Goal: Find specific page/section: Find specific page/section

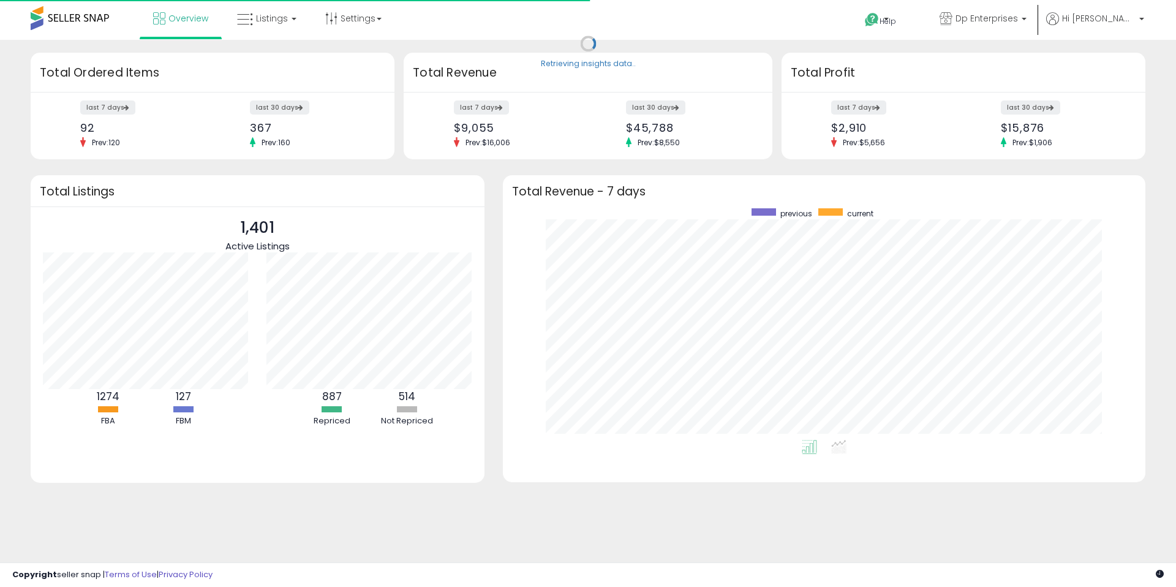
scroll to position [232, 618]
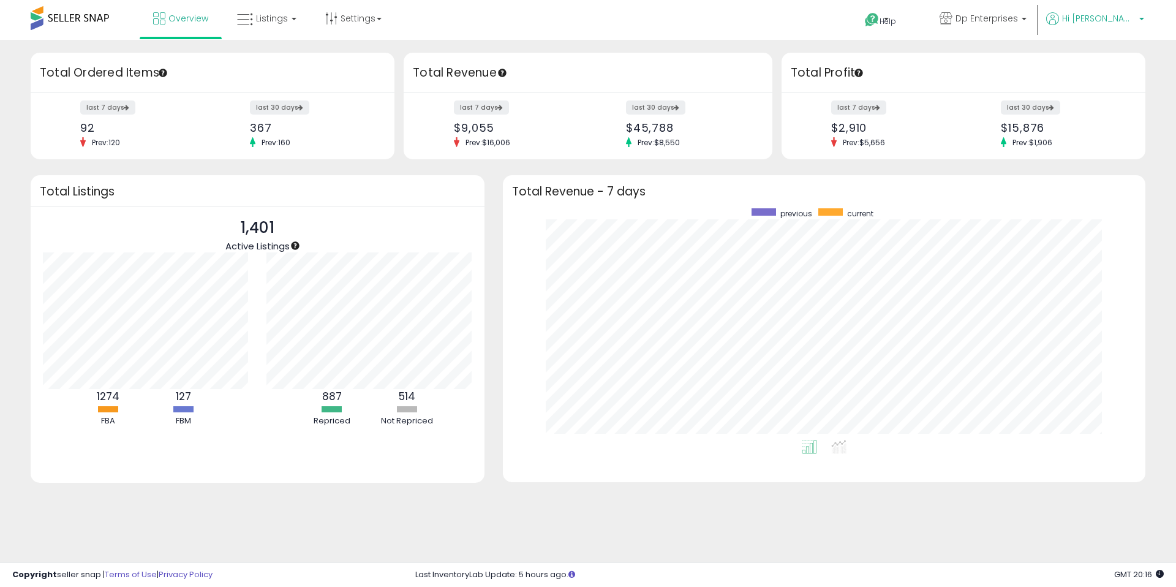
click at [1112, 21] on span "Hi [PERSON_NAME]" at bounding box center [1099, 18] width 74 height 12
click at [1115, 64] on link "Account" at bounding box center [1116, 65] width 32 height 12
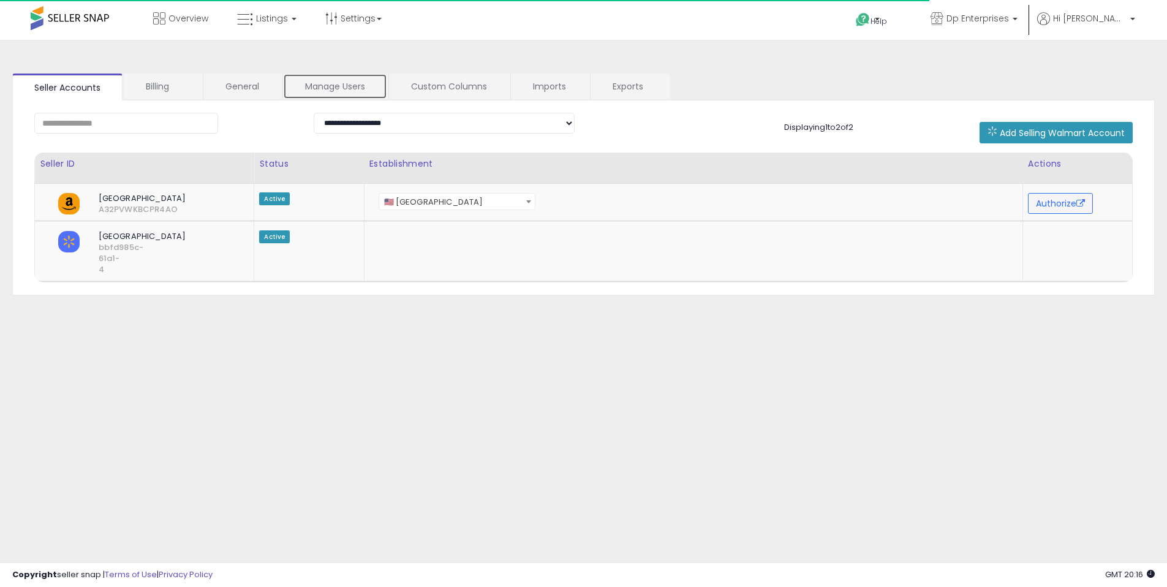
click at [369, 88] on link "Manage Users" at bounding box center [335, 87] width 104 height 26
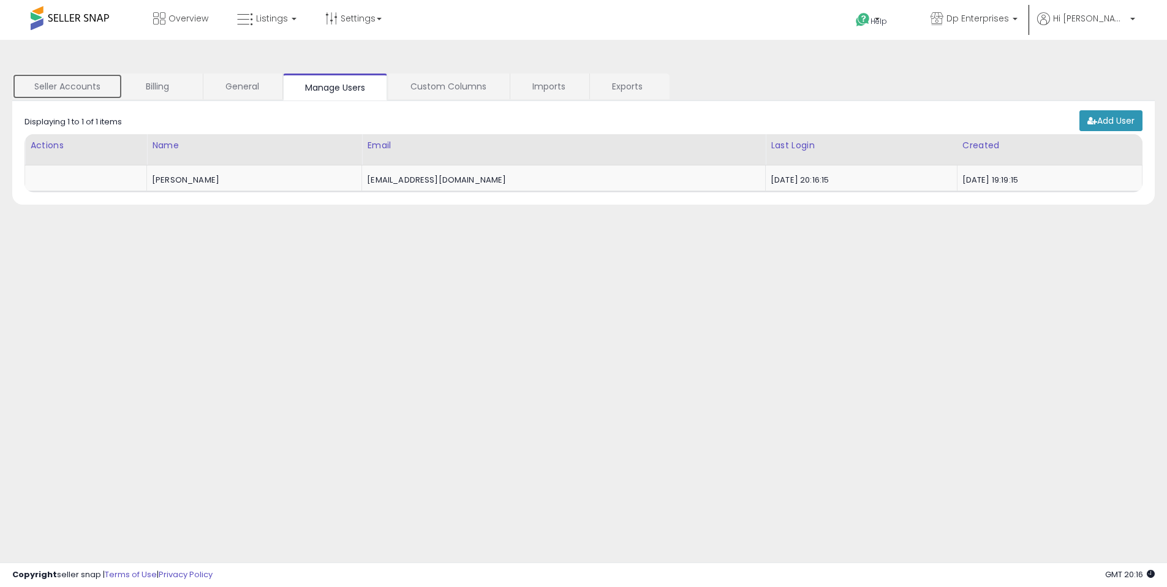
click at [104, 80] on link "Seller Accounts" at bounding box center [67, 87] width 110 height 26
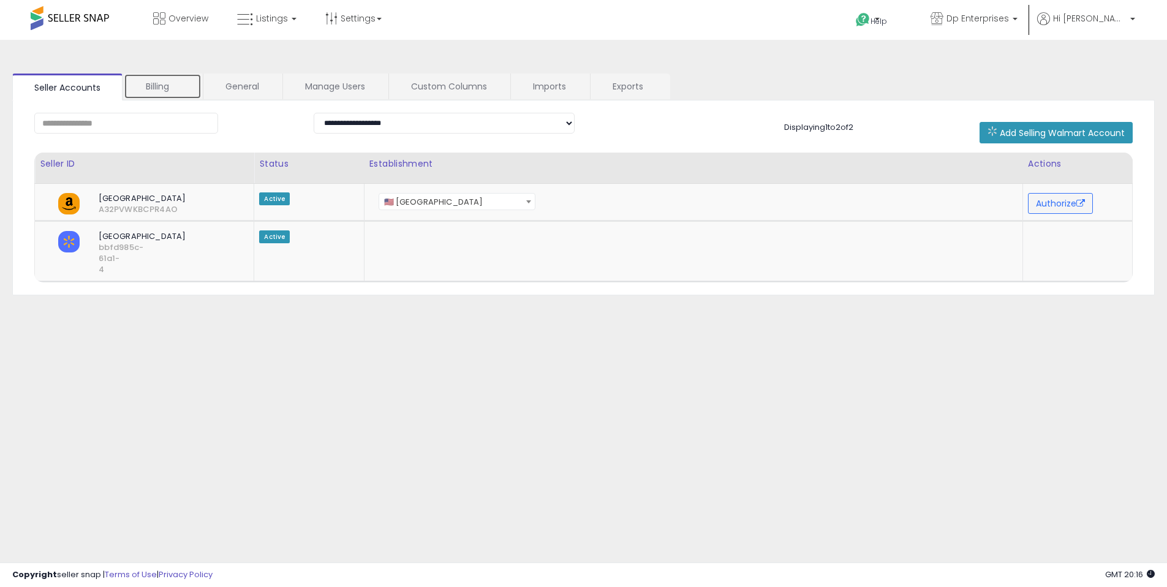
click at [164, 83] on link "Billing" at bounding box center [163, 87] width 78 height 26
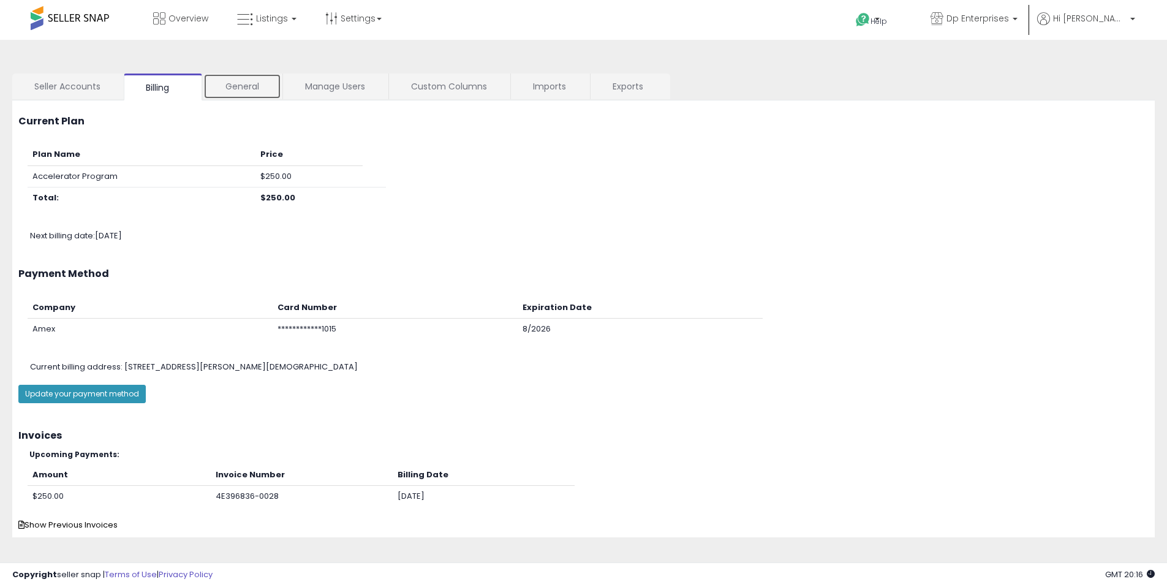
click at [222, 86] on link "General" at bounding box center [242, 87] width 78 height 26
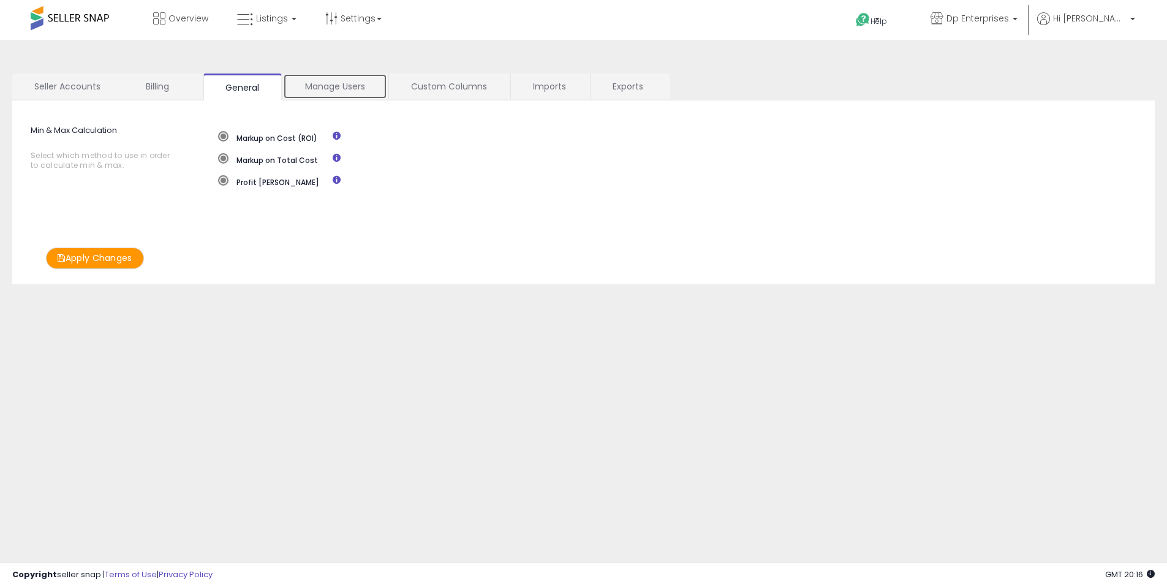
click at [304, 91] on link "Manage Users" at bounding box center [335, 87] width 104 height 26
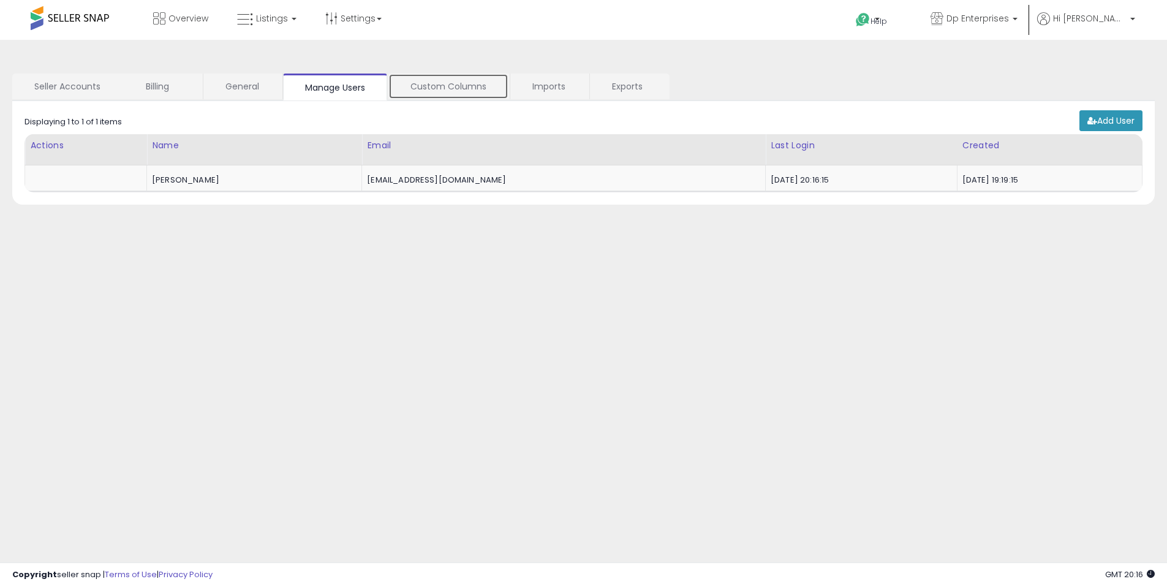
click at [442, 96] on link "Custom Columns" at bounding box center [448, 87] width 120 height 26
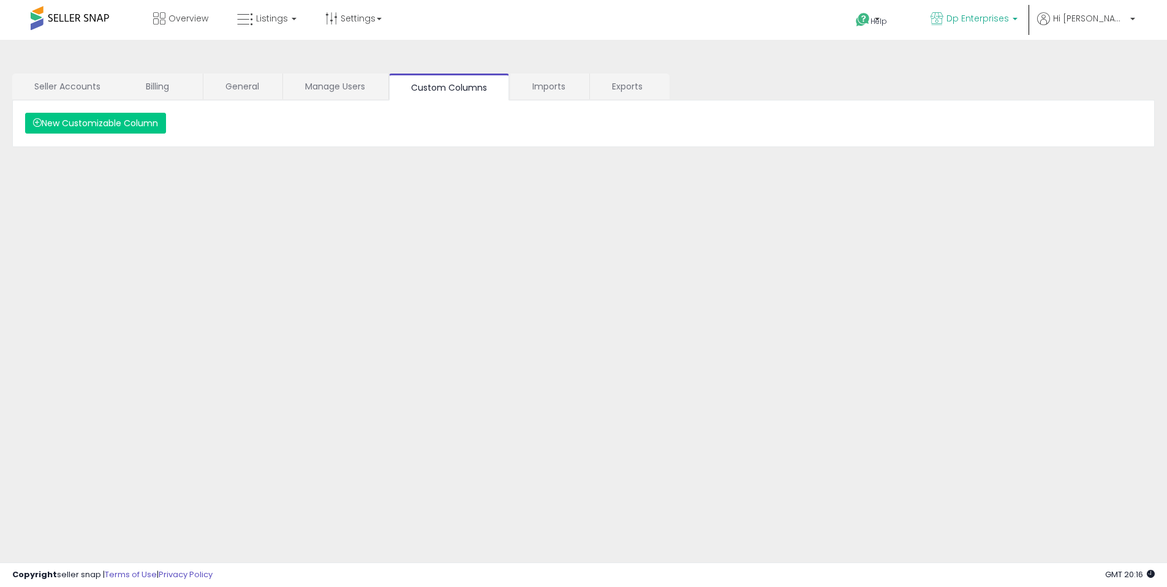
click at [1027, 27] on link "Dp Enterprises" at bounding box center [973, 20] width 105 height 40
click at [964, 53] on p "Dp Enterprises 1,401 listings" at bounding box center [929, 57] width 181 height 25
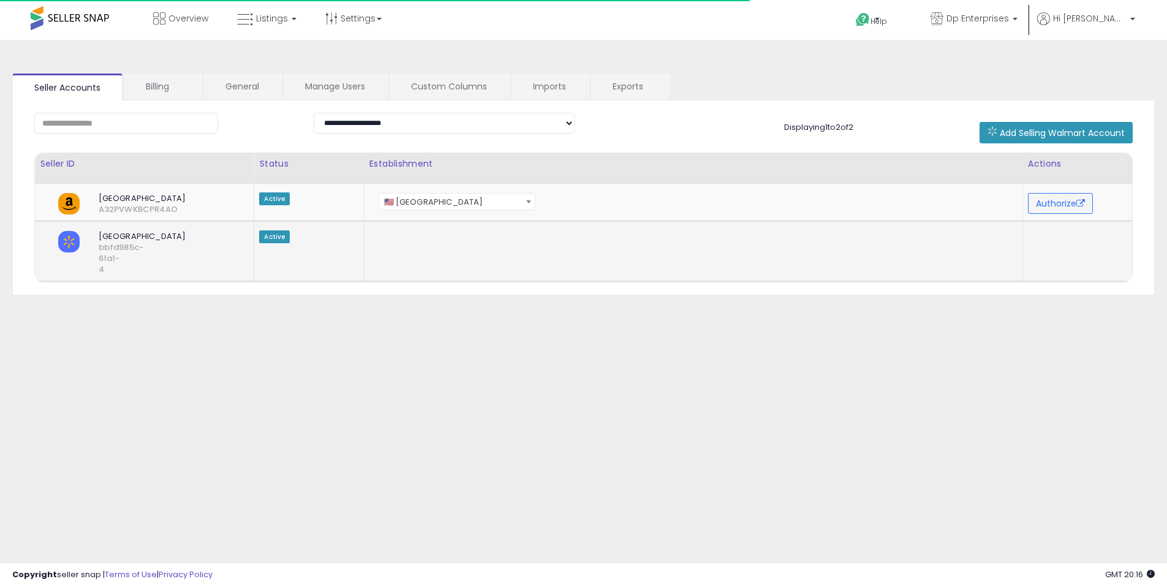
drag, startPoint x: 64, startPoint y: 240, endPoint x: 80, endPoint y: 239, distance: 16.6
click at [64, 240] on img at bounding box center [68, 241] width 21 height 21
click at [280, 238] on span "Active" at bounding box center [274, 236] width 31 height 13
click at [140, 236] on span "[GEOGRAPHIC_DATA]" at bounding box center [157, 236] width 137 height 11
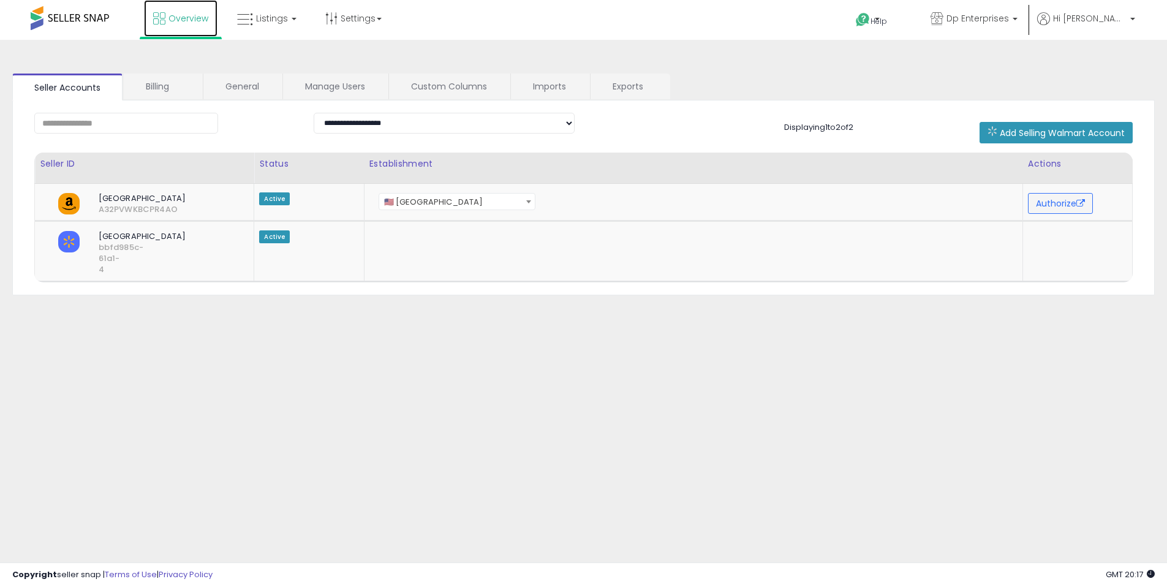
click at [152, 20] on link "Overview" at bounding box center [181, 18] width 74 height 37
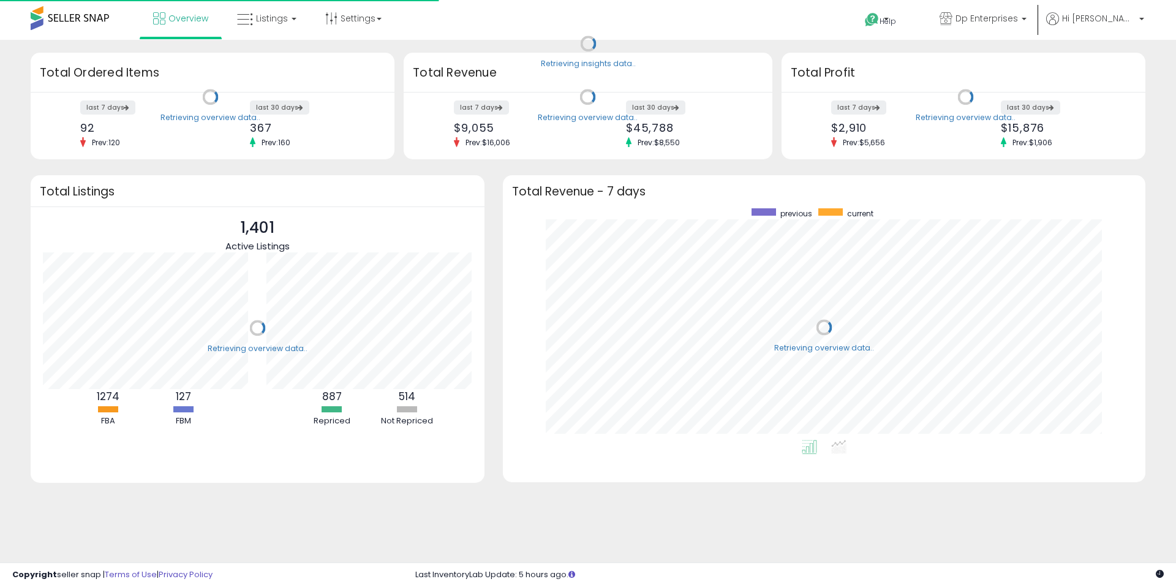
scroll to position [232, 618]
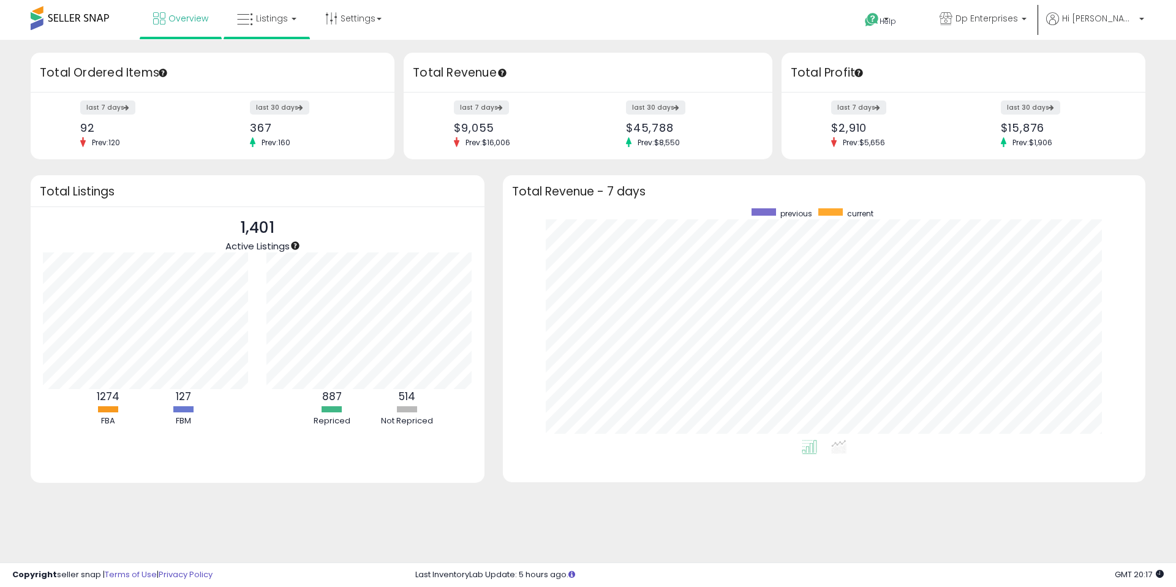
click at [283, 37] on li "Listings" at bounding box center [267, 19] width 86 height 39
click at [283, 28] on link "Listings" at bounding box center [267, 18] width 78 height 37
click at [274, 98] on icon at bounding box center [278, 107] width 64 height 18
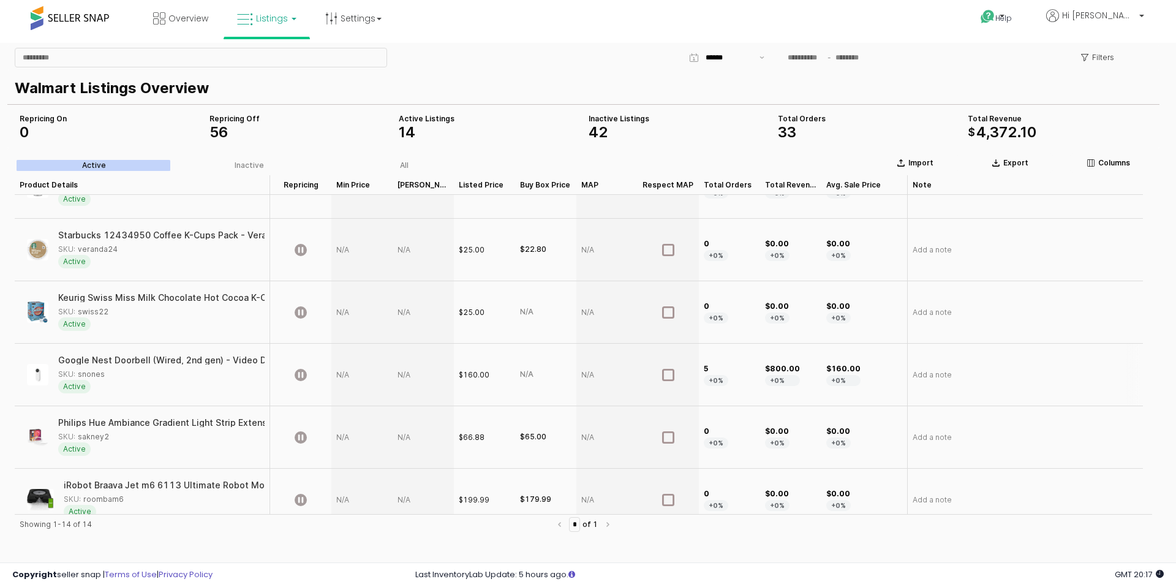
scroll to position [42, 0]
click at [345, 373] on div "App Frame" at bounding box center [361, 372] width 61 height 62
click at [296, 376] on icon "App Frame" at bounding box center [301, 372] width 12 height 12
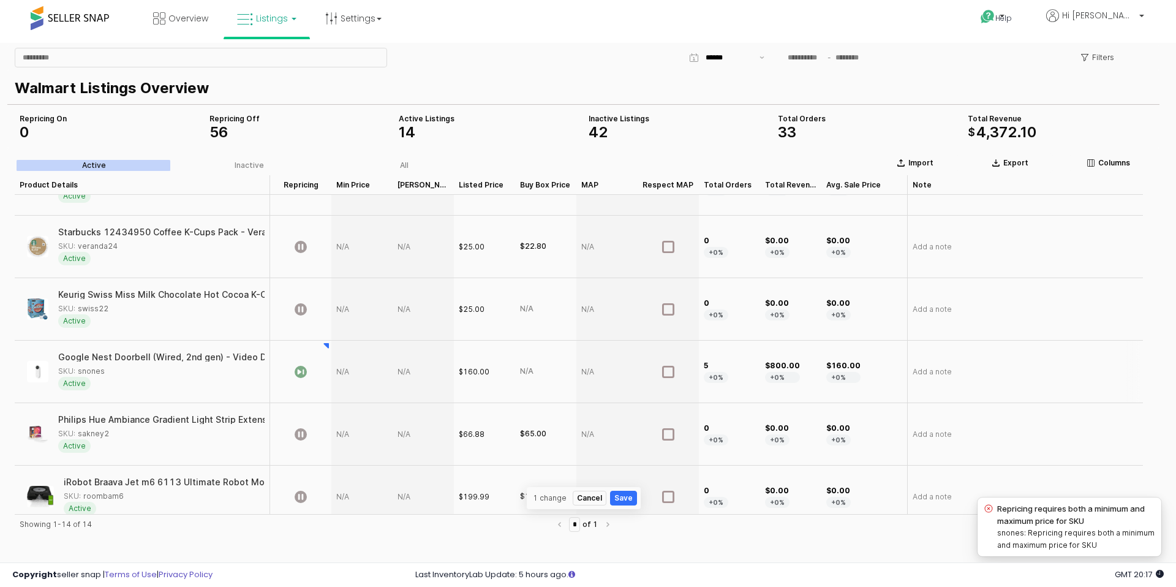
click at [342, 371] on div "App Frame" at bounding box center [361, 372] width 61 height 62
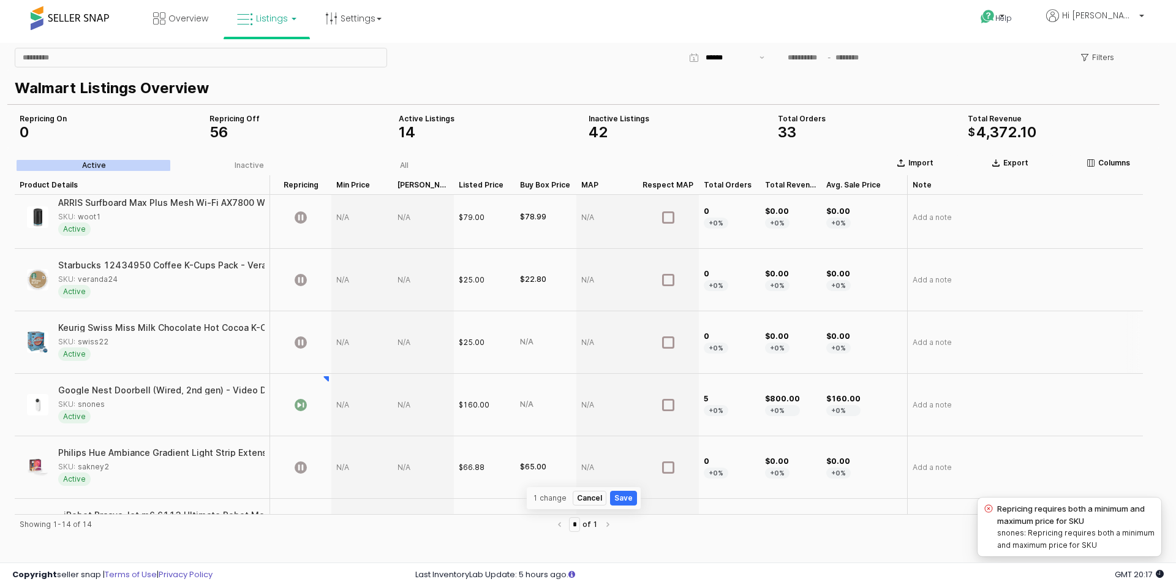
scroll to position [9, 0]
click at [356, 402] on div "App Frame" at bounding box center [361, 404] width 61 height 62
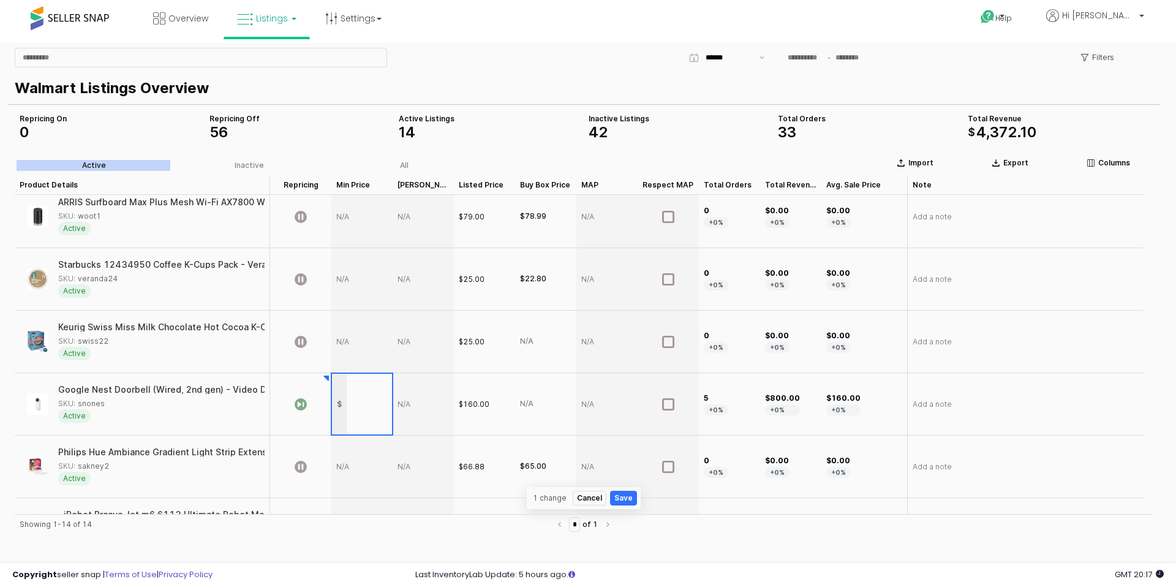
click at [356, 402] on input "App Frame" at bounding box center [369, 404] width 45 height 10
type input "***"
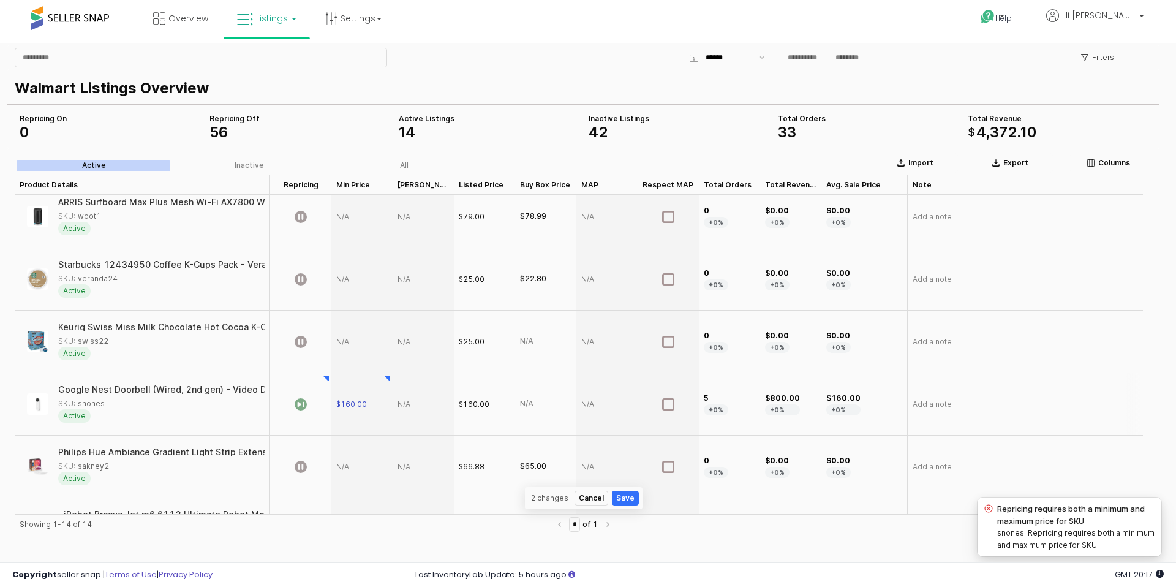
click at [407, 404] on div "App Frame" at bounding box center [423, 404] width 61 height 62
click at [406, 397] on div "App Frame" at bounding box center [423, 404] width 61 height 62
click at [406, 398] on div "App Frame" at bounding box center [423, 404] width 61 height 62
click at [415, 404] on div "App Frame" at bounding box center [423, 404] width 61 height 62
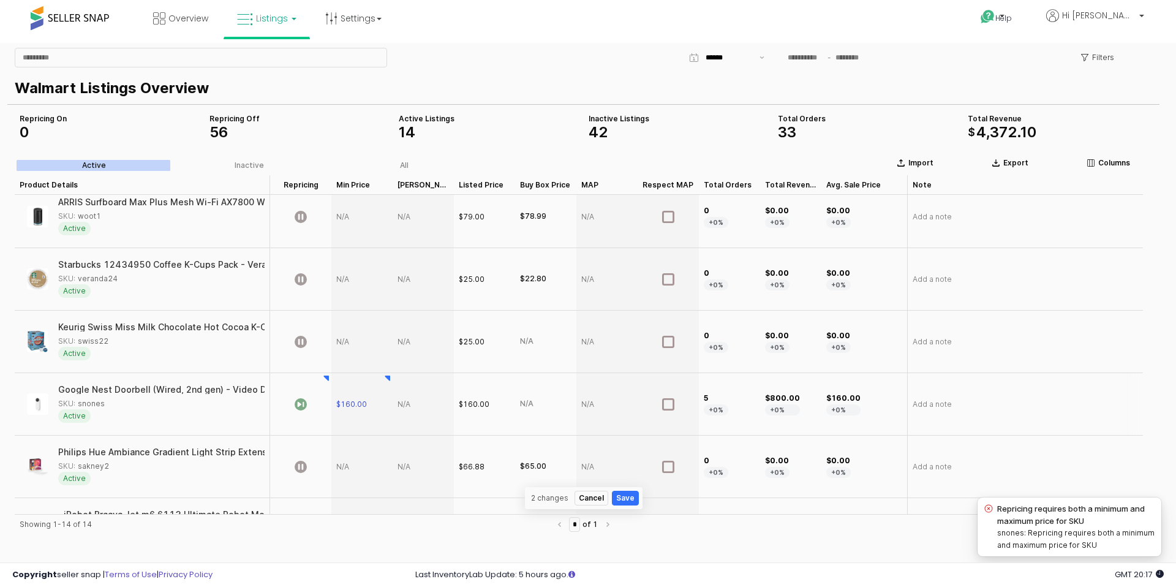
click at [415, 404] on div "App Frame" at bounding box center [423, 404] width 61 height 62
type input "***"
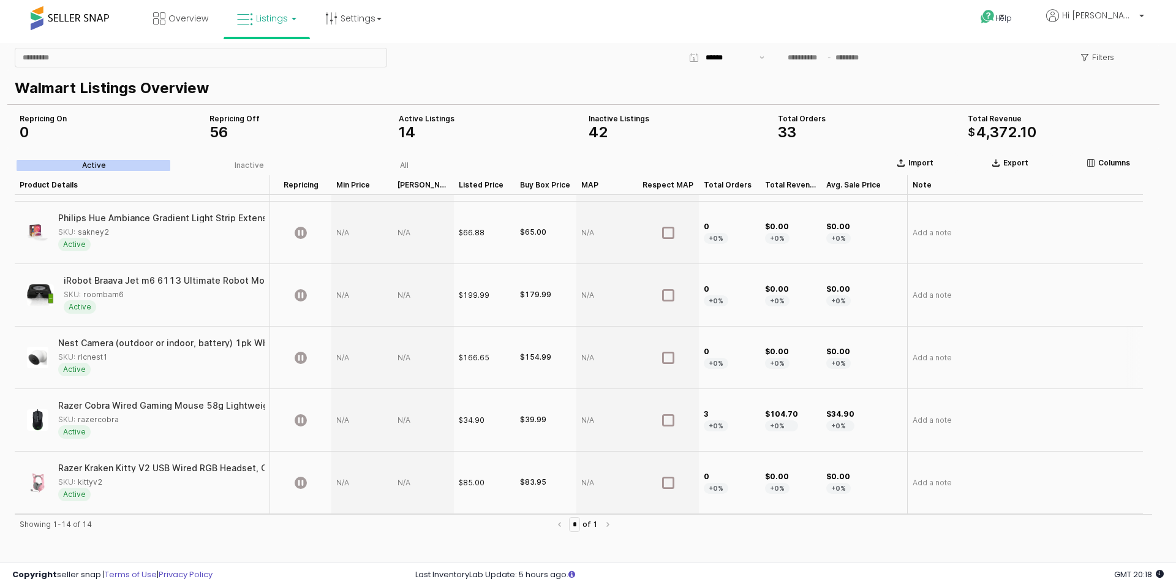
scroll to position [248, 0]
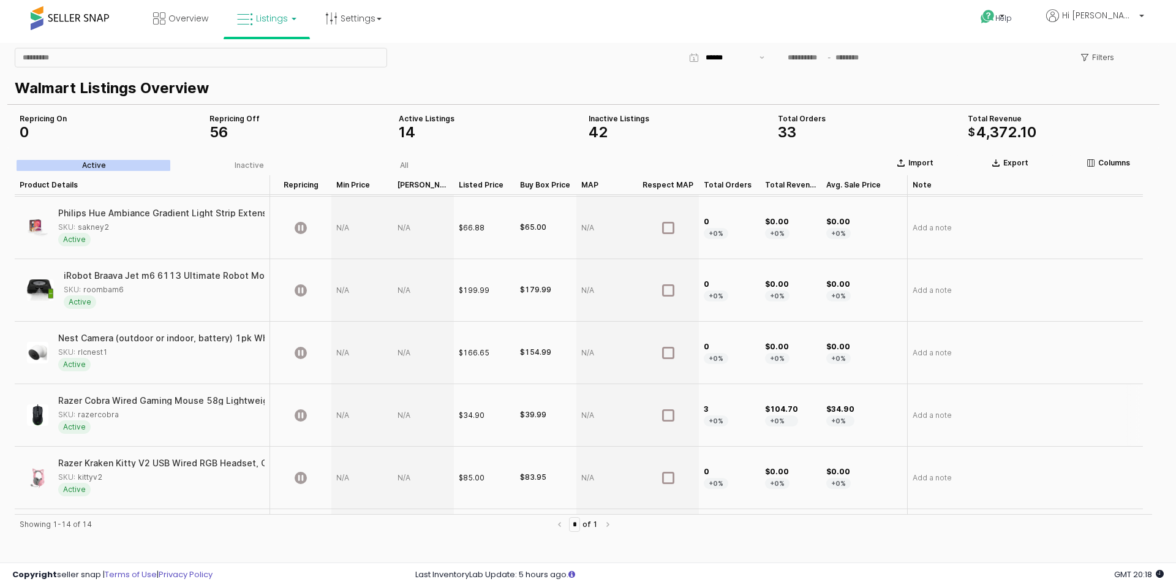
click at [349, 415] on div "App Frame" at bounding box center [361, 415] width 61 height 62
type input "**"
click at [395, 418] on div "App Frame" at bounding box center [423, 415] width 61 height 62
click at [403, 415] on div "App Frame" at bounding box center [423, 415] width 61 height 62
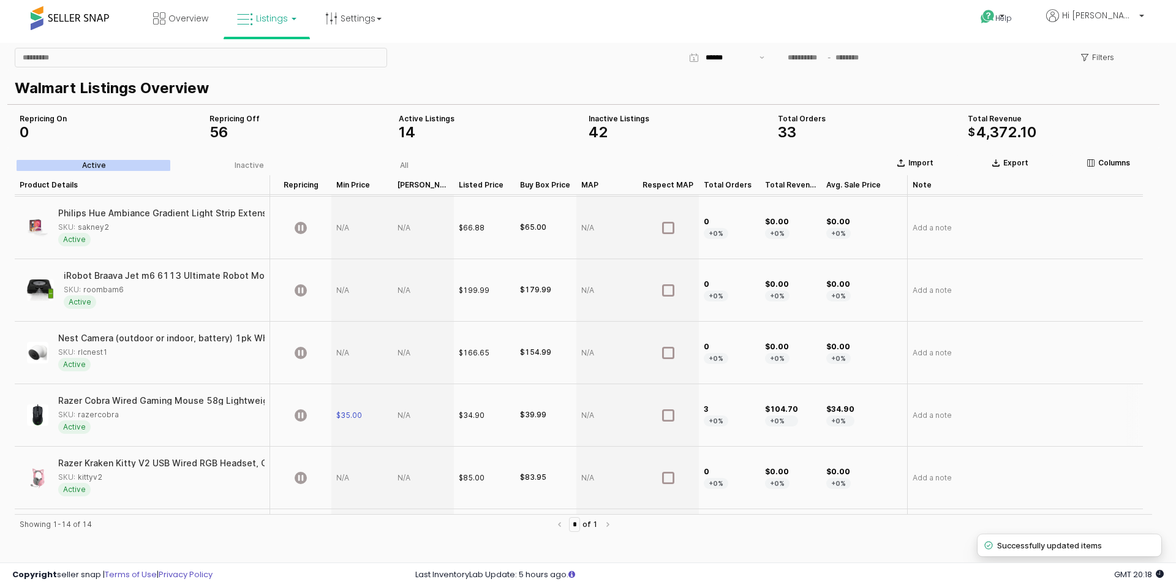
click at [403, 415] on div "App Frame" at bounding box center [423, 415] width 61 height 62
type input "**"
click at [299, 410] on icon "App Frame" at bounding box center [301, 415] width 12 height 12
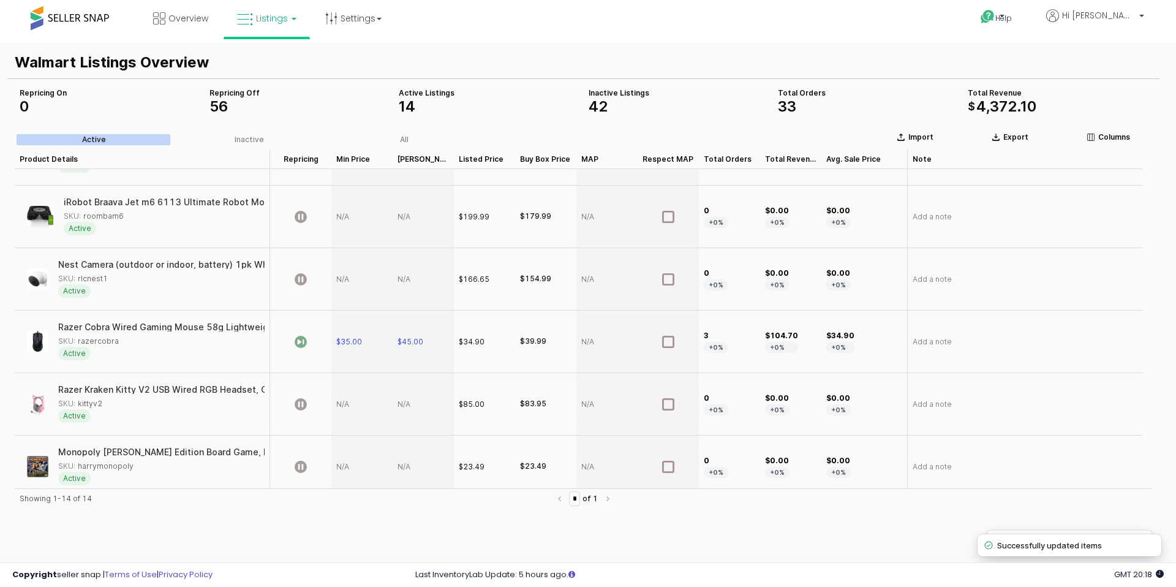
scroll to position [296, 0]
click at [349, 401] on div "App Frame" at bounding box center [361, 403] width 61 height 62
type input "**"
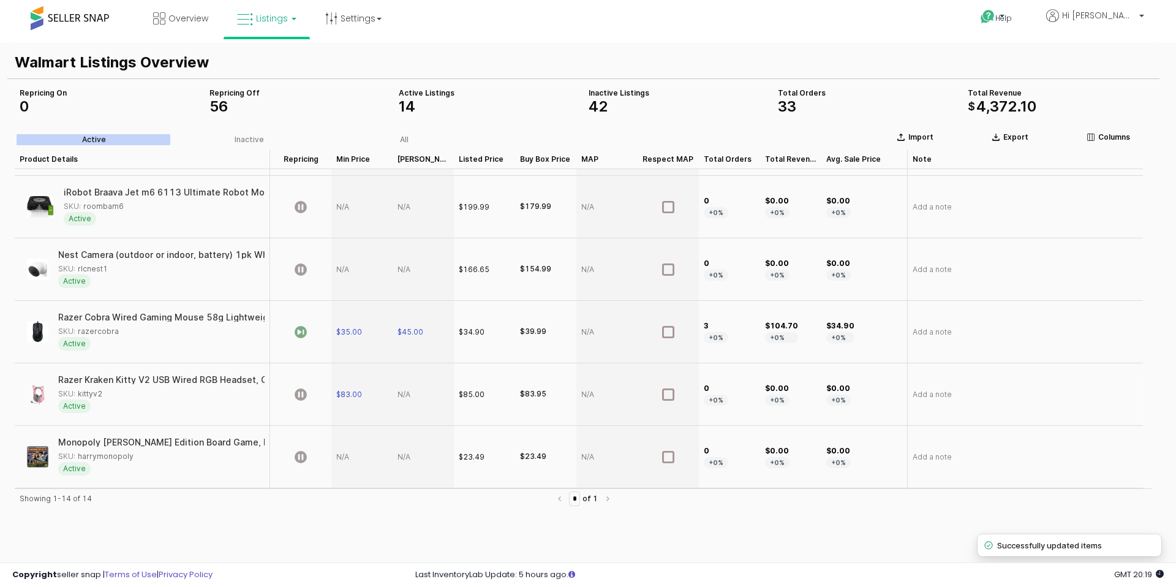
click at [406, 396] on div "App Frame" at bounding box center [423, 394] width 61 height 62
click at [406, 394] on div "App Frame" at bounding box center [423, 394] width 61 height 62
type input "**"
click at [302, 393] on icon "App Frame" at bounding box center [301, 394] width 12 height 12
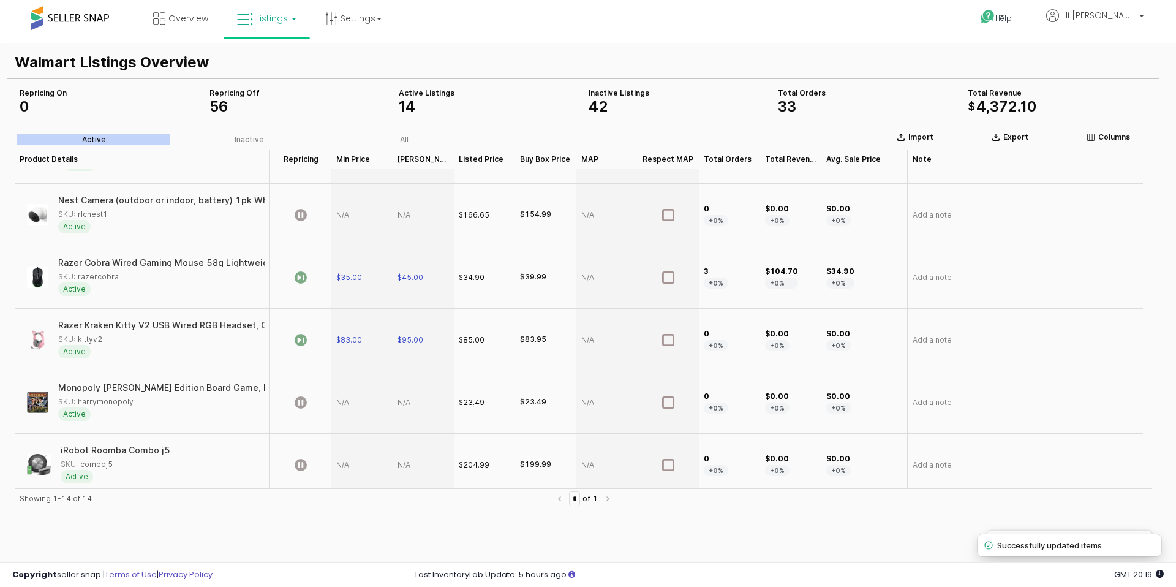
scroll to position [363, 0]
click at [347, 396] on div "App Frame" at bounding box center [361, 399] width 61 height 62
click at [347, 398] on div "App Frame" at bounding box center [361, 399] width 61 height 62
type input "**"
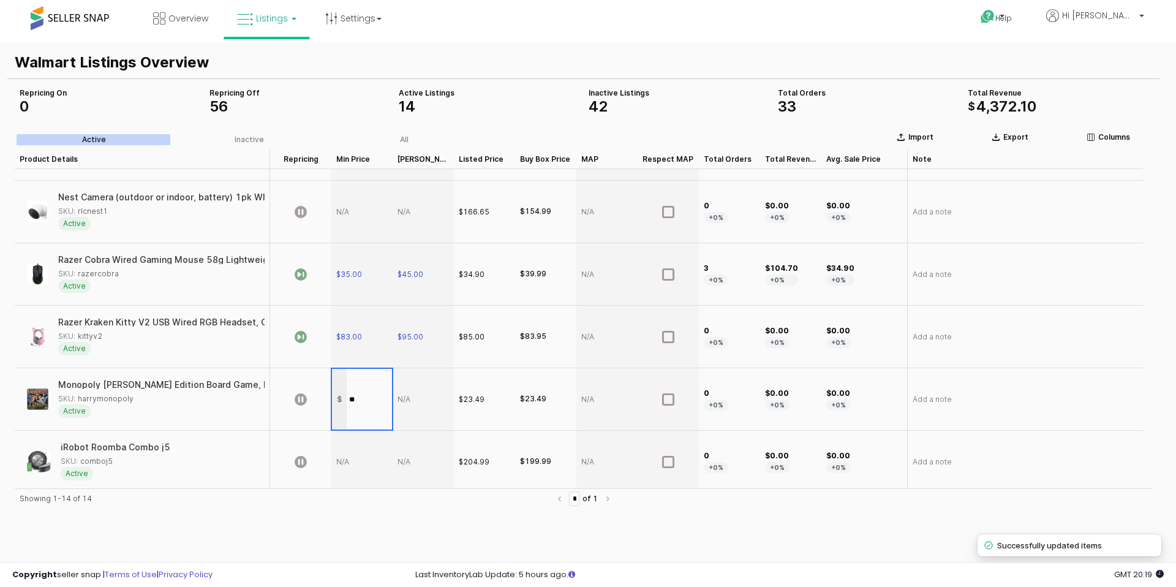
scroll to position [368, 0]
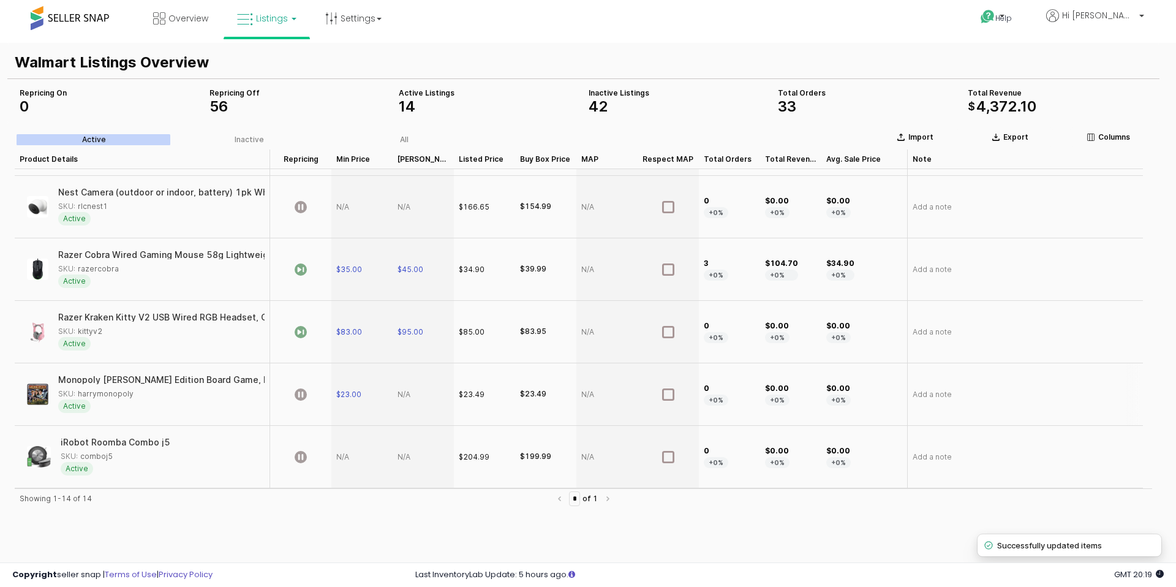
click at [408, 393] on div "App Frame" at bounding box center [423, 394] width 61 height 62
click at [407, 394] on div "App Frame" at bounding box center [423, 394] width 61 height 62
type input "**"
click at [309, 396] on div "App Frame" at bounding box center [300, 394] width 61 height 62
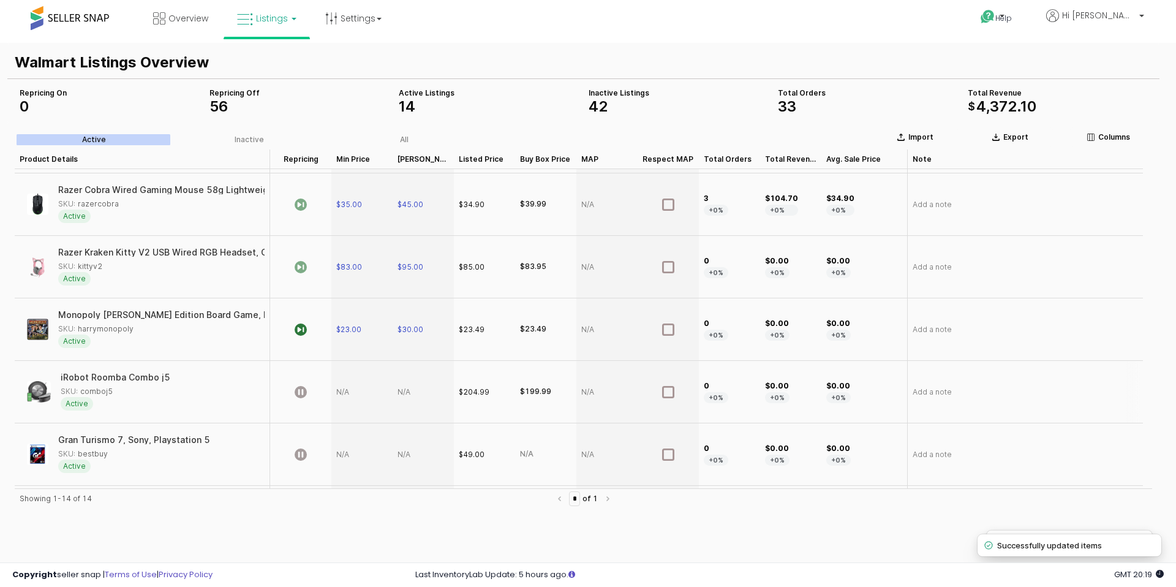
scroll to position [445, 0]
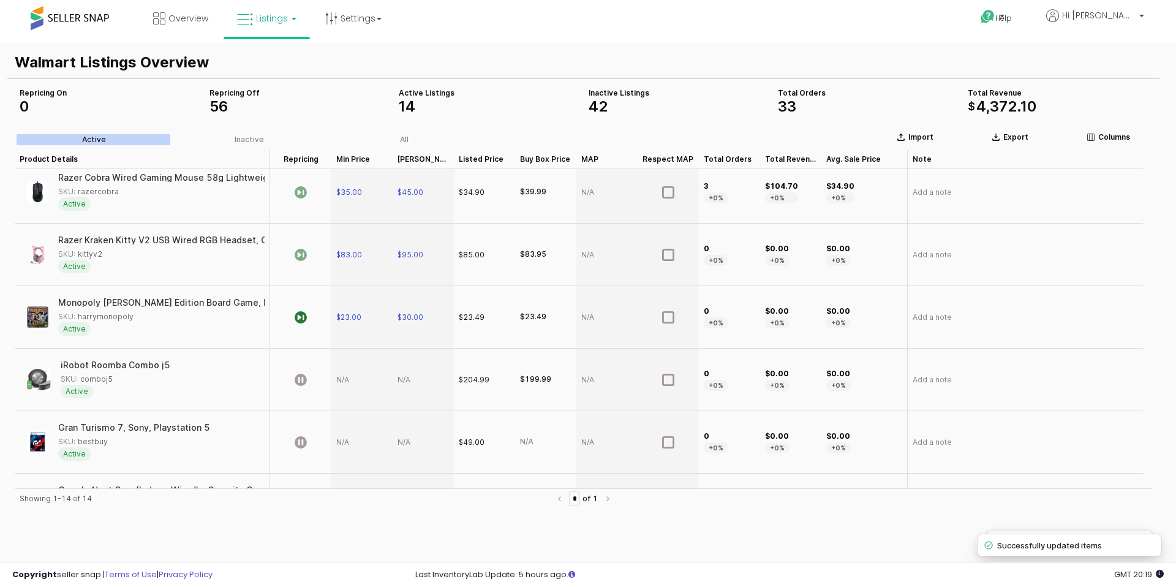
click at [347, 379] on div "App Frame" at bounding box center [361, 380] width 61 height 62
click at [342, 379] on div "App Frame" at bounding box center [361, 380] width 61 height 62
click at [345, 380] on div "App Frame" at bounding box center [361, 380] width 61 height 62
type input "***"
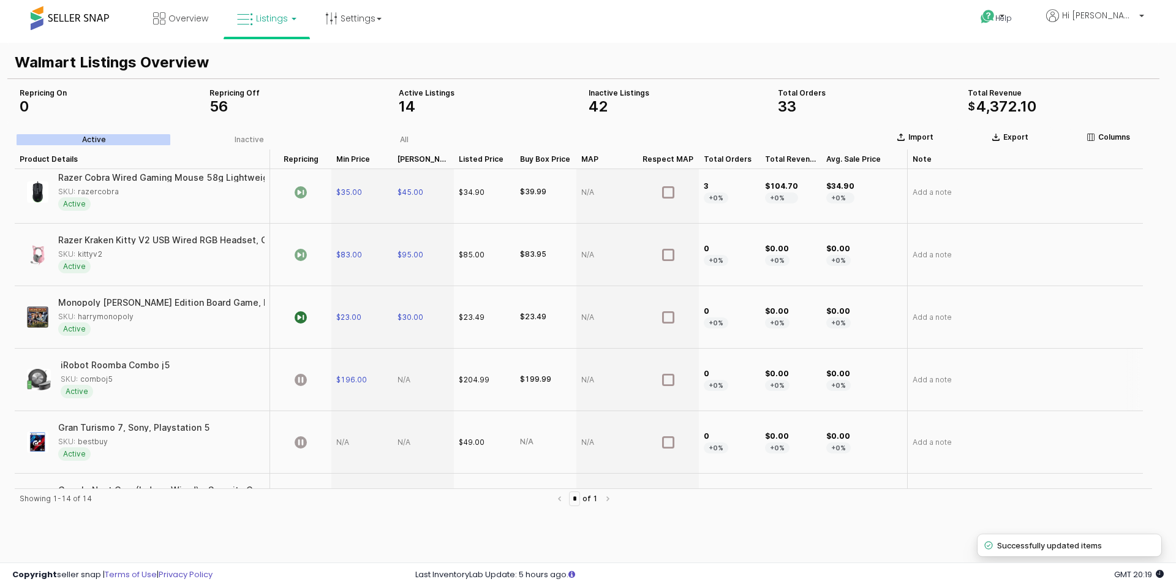
click at [399, 378] on div "App Frame" at bounding box center [423, 380] width 61 height 62
type input "***"
click at [304, 380] on icon "App Frame" at bounding box center [301, 380] width 12 height 12
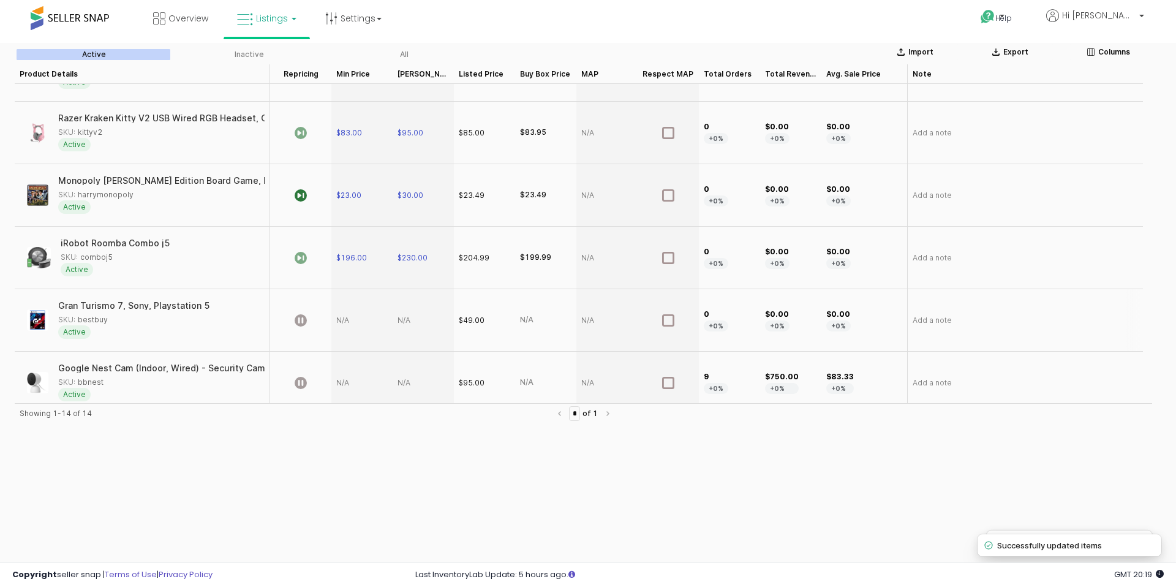
scroll to position [484, 0]
click at [345, 316] on div "App Frame" at bounding box center [361, 318] width 61 height 62
click at [83, 301] on div "Gran Turismo 7, Sony, Playstation 5" at bounding box center [7, 304] width 152 height 9
click at [344, 317] on div "App Frame" at bounding box center [361, 318] width 61 height 62
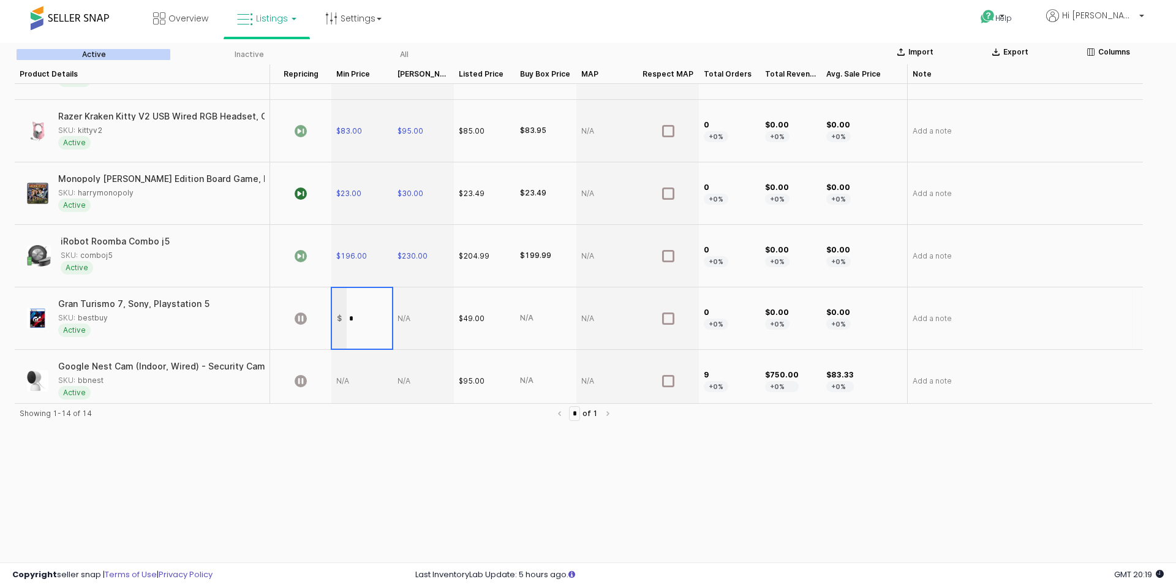
type input "**"
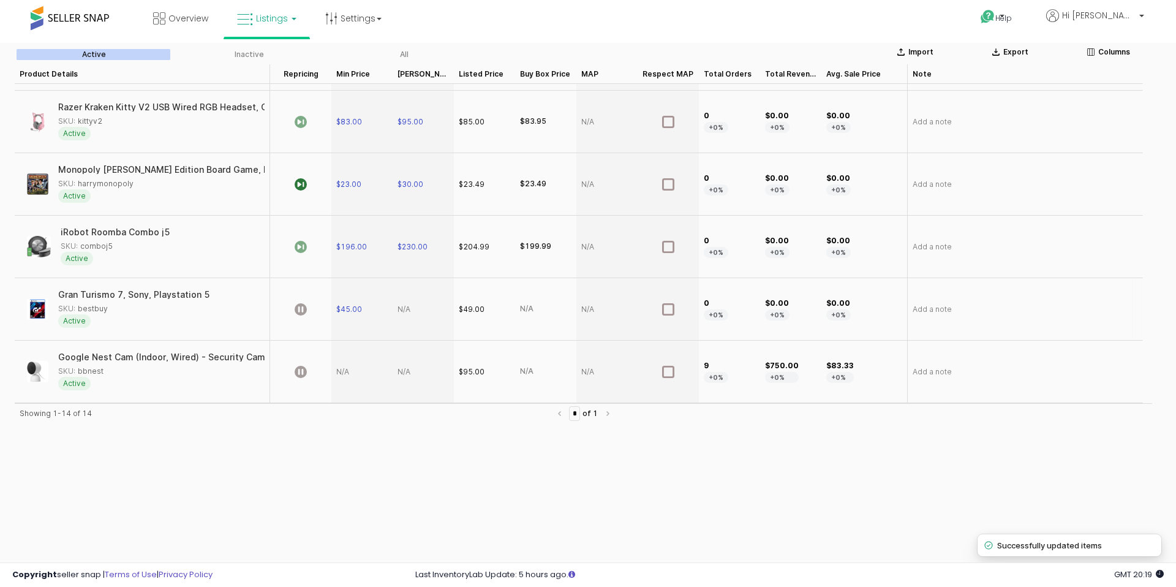
click at [405, 308] on div "App Frame" at bounding box center [423, 309] width 61 height 62
type input "**"
click at [302, 310] on icon "App Frame" at bounding box center [301, 309] width 12 height 12
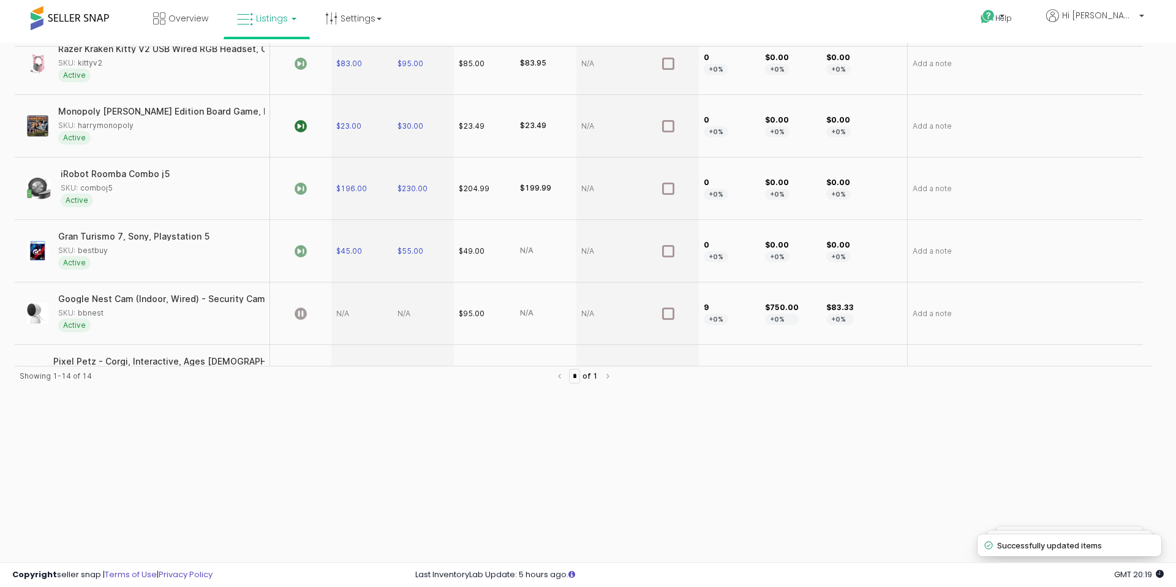
scroll to position [548, 0]
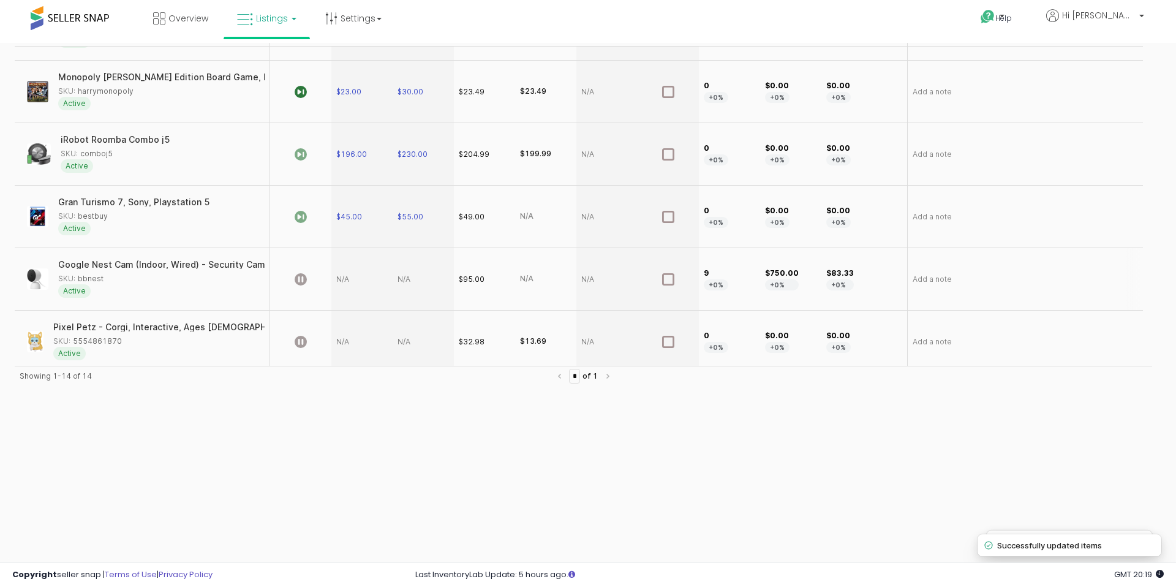
click at [342, 277] on div "App Frame" at bounding box center [361, 279] width 61 height 62
type input "**"
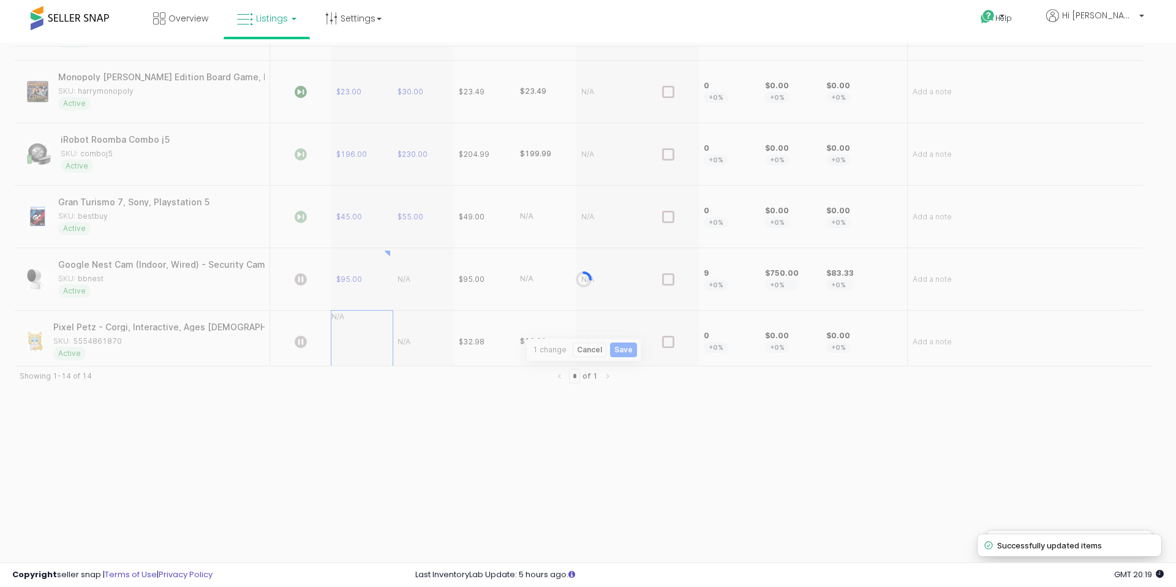
scroll to position [555, 0]
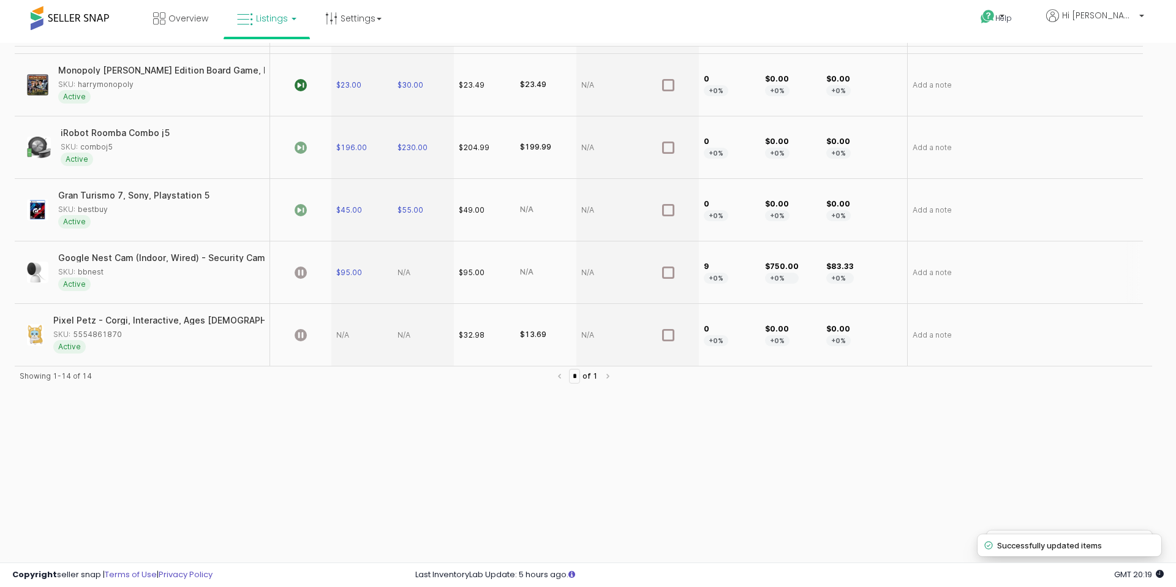
click at [404, 270] on div "App Frame" at bounding box center [423, 272] width 61 height 62
type input "***"
click at [301, 273] on icon "App Frame" at bounding box center [301, 272] width 12 height 12
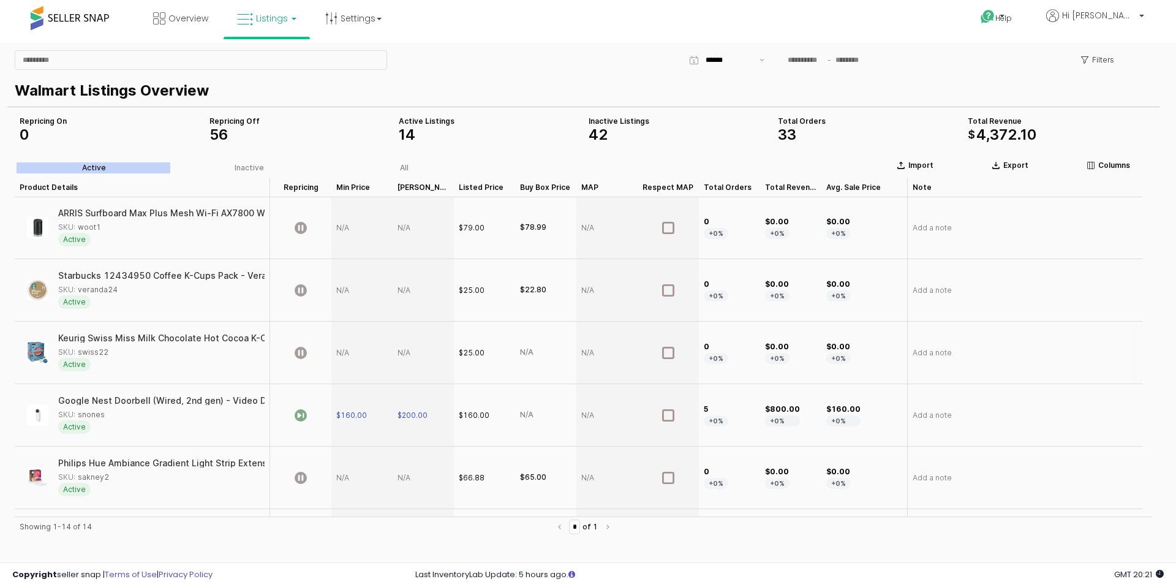
scroll to position [0, 0]
click at [167, 20] on link "Overview" at bounding box center [181, 18] width 74 height 37
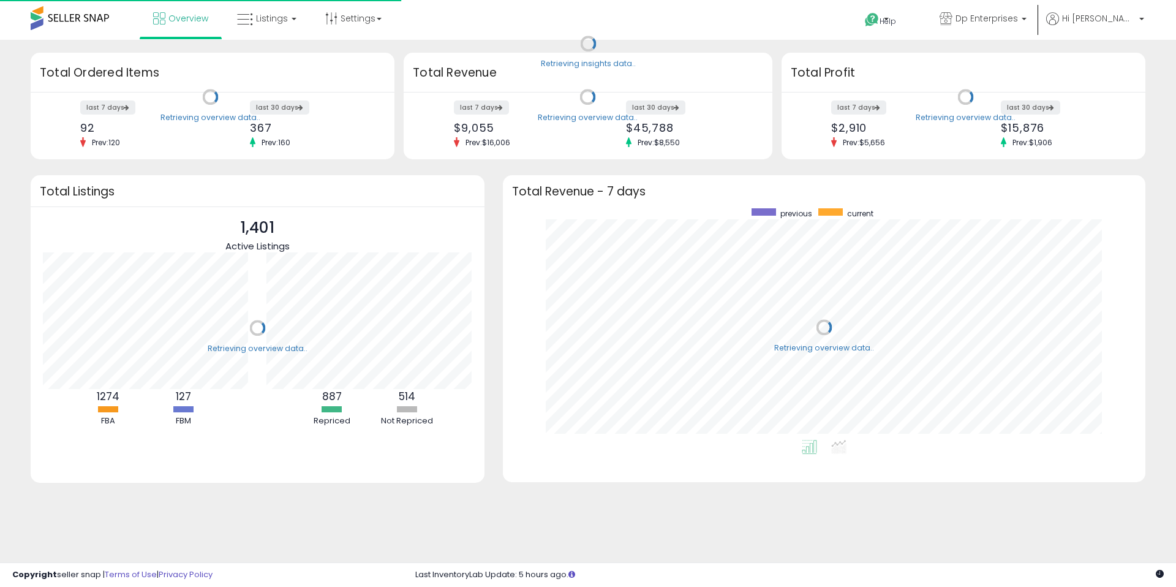
scroll to position [232, 618]
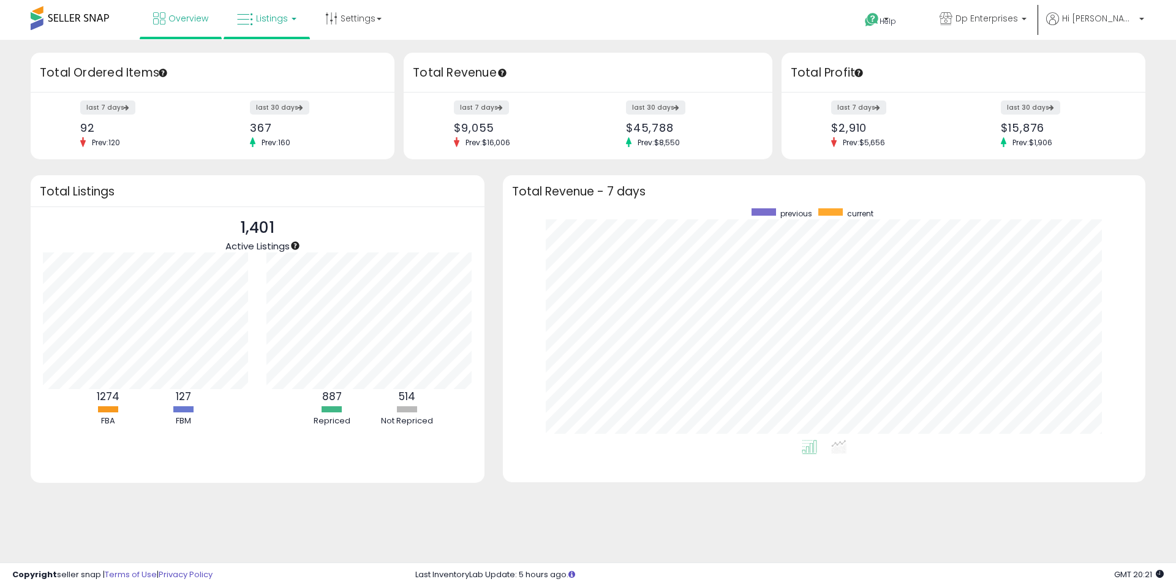
click at [288, 31] on link "Listings" at bounding box center [267, 18] width 78 height 37
click at [260, 107] on icon at bounding box center [278, 107] width 64 height 18
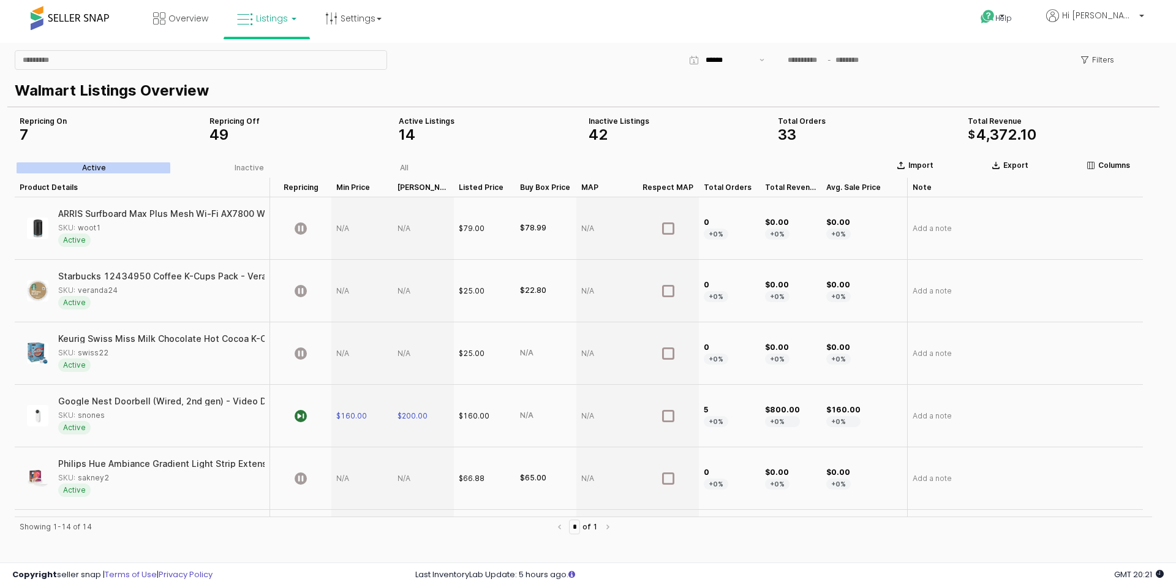
click at [222, 128] on span "49" at bounding box center [218, 135] width 19 height 18
drag, startPoint x: 612, startPoint y: 130, endPoint x: 613, endPoint y: 138, distance: 8.0
click at [612, 130] on div "42" at bounding box center [679, 134] width 180 height 15
click at [601, 141] on span "42" at bounding box center [598, 135] width 19 height 18
click at [331, 13] on icon at bounding box center [331, 18] width 12 height 12
